Goal: Task Accomplishment & Management: Use online tool/utility

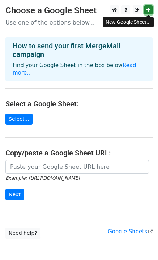
click at [146, 13] on link at bounding box center [148, 9] width 8 height 9
click at [148, 8] on icon at bounding box center [148, 9] width 4 height 5
click at [147, 11] on icon at bounding box center [148, 9] width 4 height 5
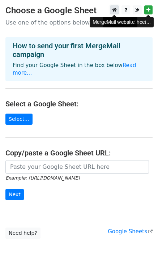
click at [116, 10] on icon at bounding box center [114, 9] width 5 height 5
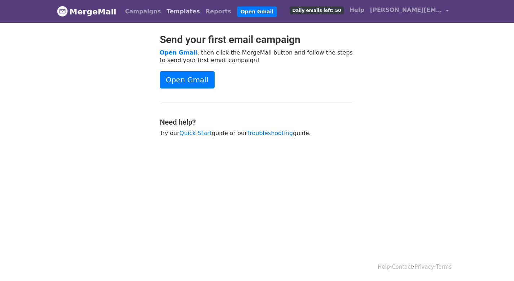
click at [170, 8] on link "Templates" at bounding box center [183, 11] width 39 height 14
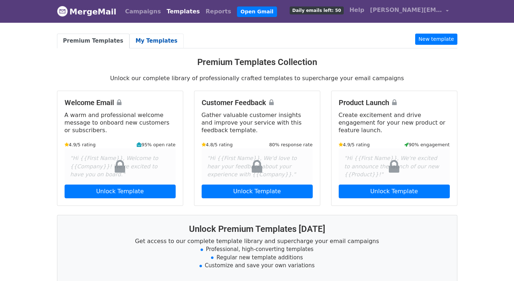
click at [145, 38] on link "My Templates" at bounding box center [157, 41] width 54 height 15
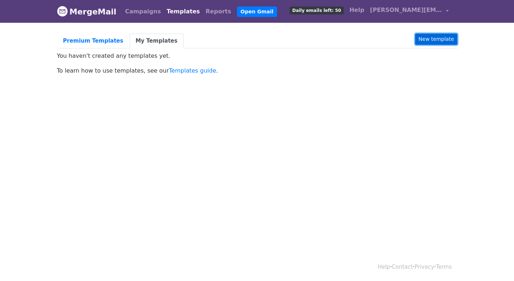
click at [437, 43] on link "New template" at bounding box center [436, 39] width 42 height 11
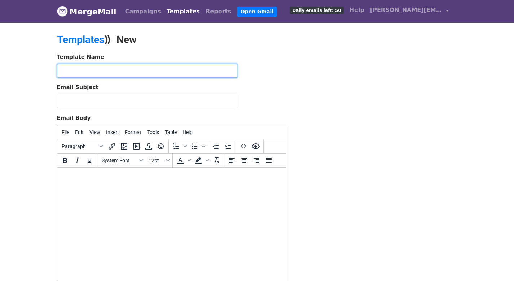
click at [99, 75] on input "text" at bounding box center [147, 71] width 180 height 14
click at [340, 12] on span "Daily emails left: 50" at bounding box center [317, 10] width 54 height 8
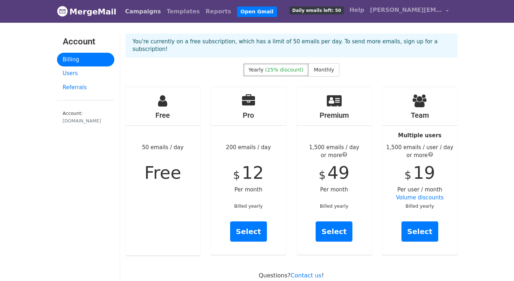
click at [128, 15] on link "Campaigns" at bounding box center [143, 11] width 42 height 14
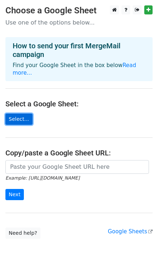
click at [25, 114] on link "Select..." at bounding box center [18, 119] width 27 height 11
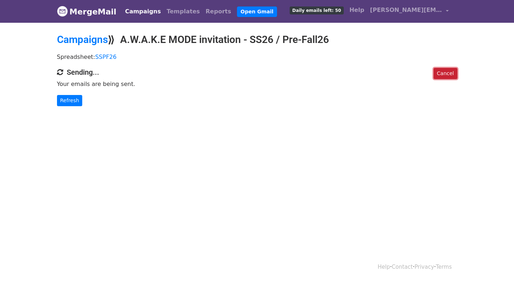
click at [452, 72] on link "Cancel" at bounding box center [445, 73] width 23 height 11
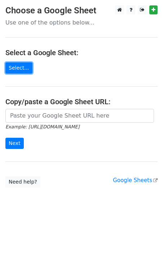
click at [21, 70] on link "Select..." at bounding box center [18, 67] width 27 height 11
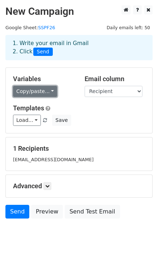
click at [47, 95] on link "Copy/paste..." at bounding box center [35, 91] width 44 height 11
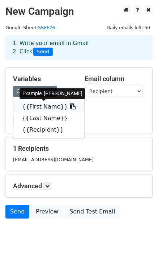
click at [47, 106] on link "{{First Name}}" at bounding box center [48, 107] width 71 height 12
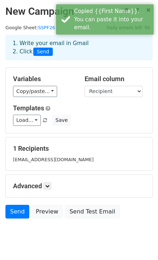
scroll to position [20, 0]
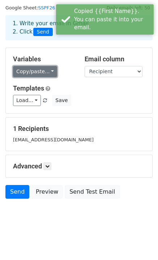
click at [39, 71] on link "Copy/paste..." at bounding box center [35, 71] width 44 height 11
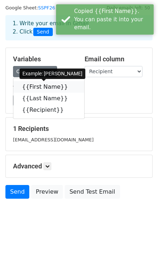
click at [39, 90] on link "{{First Name}}" at bounding box center [48, 87] width 71 height 12
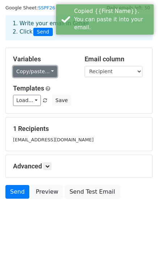
click at [49, 71] on link "Copy/paste..." at bounding box center [35, 71] width 44 height 11
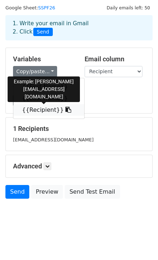
click at [46, 109] on link "{{Recipient}}" at bounding box center [48, 110] width 71 height 12
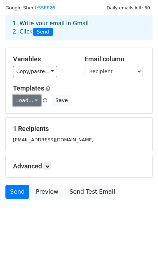
click at [34, 97] on link "Load..." at bounding box center [27, 100] width 28 height 11
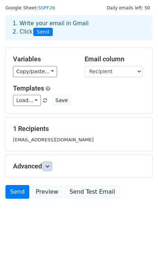
click at [49, 165] on icon at bounding box center [47, 166] width 4 height 4
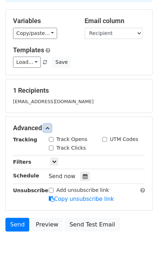
scroll to position [91, 0]
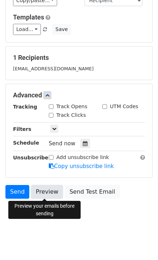
click at [46, 196] on link "Preview" at bounding box center [47, 192] width 32 height 14
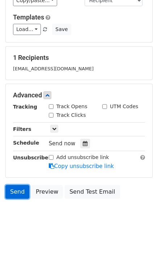
click at [19, 191] on link "Send" at bounding box center [17, 192] width 24 height 14
click at [18, 194] on link "Send" at bounding box center [17, 192] width 24 height 14
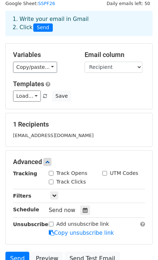
scroll to position [0, 0]
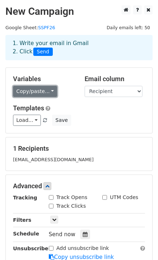
click at [48, 88] on link "Copy/paste..." at bounding box center [35, 91] width 44 height 11
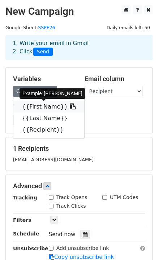
click at [46, 109] on link "{{First Name}}" at bounding box center [48, 107] width 71 height 12
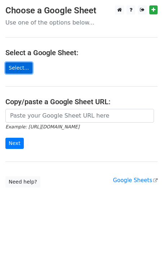
click at [19, 66] on link "Select..." at bounding box center [18, 67] width 27 height 11
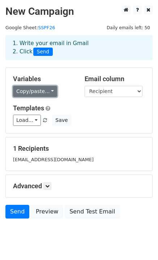
click at [37, 92] on link "Copy/paste..." at bounding box center [35, 91] width 44 height 11
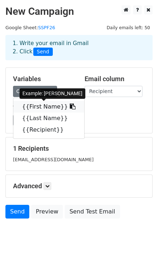
click at [39, 111] on link "{{First Name}}" at bounding box center [48, 107] width 71 height 12
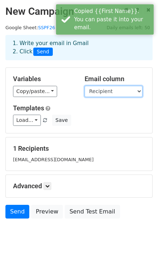
click at [121, 96] on select "First Name Last Name Recipient" at bounding box center [113, 91] width 58 height 11
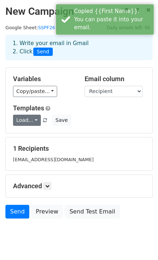
click at [38, 123] on link "Load..." at bounding box center [27, 120] width 28 height 11
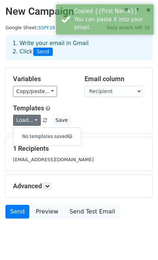
click at [135, 110] on h5 "Templates" at bounding box center [79, 108] width 132 height 8
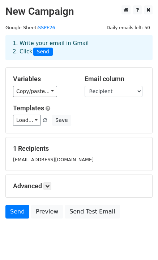
scroll to position [20, 0]
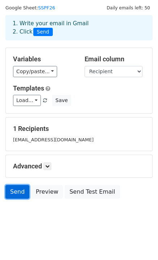
click at [19, 191] on link "Send" at bounding box center [17, 192] width 24 height 14
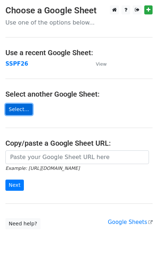
click at [25, 110] on link "Select..." at bounding box center [18, 109] width 27 height 11
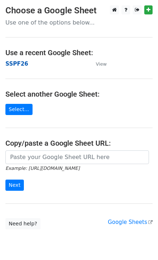
click at [21, 65] on strong "SSPF26" at bounding box center [16, 64] width 23 height 6
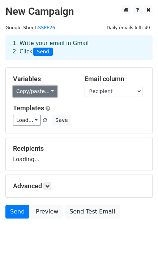
click at [43, 94] on link "Copy/paste..." at bounding box center [35, 91] width 44 height 11
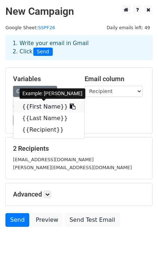
click at [44, 104] on link "{{First Name}}" at bounding box center [48, 107] width 71 height 12
